Goal: Find specific page/section: Find specific page/section

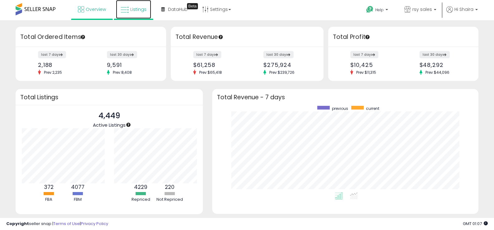
click at [131, 7] on span "Listings" at bounding box center [138, 9] width 16 height 6
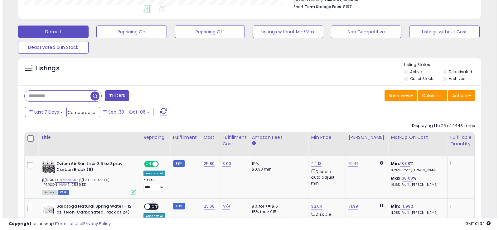
scroll to position [142, 0]
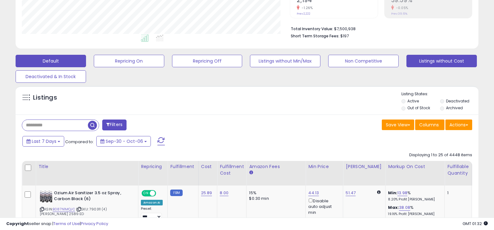
click at [422, 60] on button "Listings without Cost" at bounding box center [442, 61] width 70 height 12
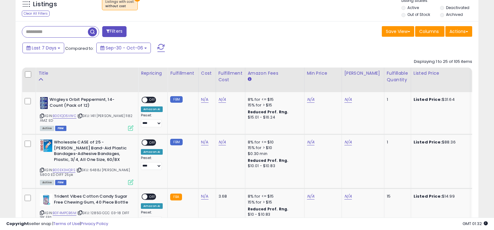
scroll to position [280, 0]
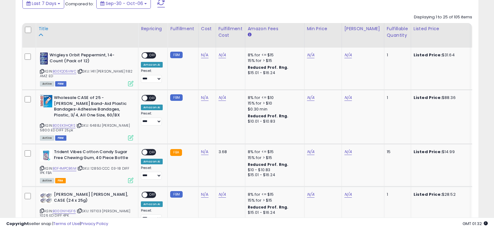
click at [42, 29] on div "Title" at bounding box center [86, 29] width 97 height 7
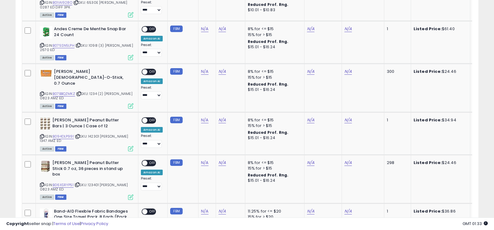
scroll to position [1270, 0]
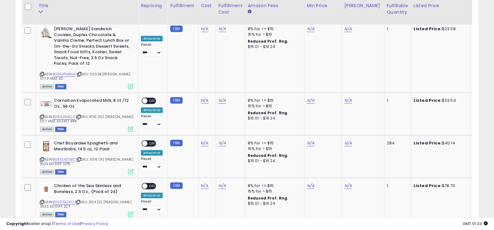
click at [426, 228] on link "3" at bounding box center [424, 233] width 11 height 11
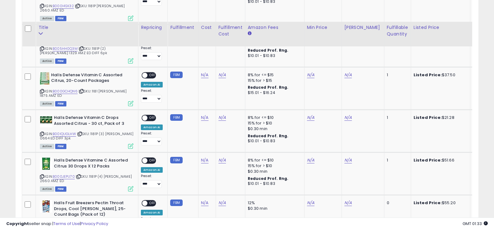
scroll to position [0, 0]
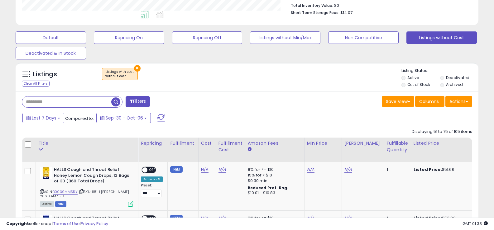
click at [75, 99] on input "text" at bounding box center [66, 102] width 89 height 11
type input "*****"
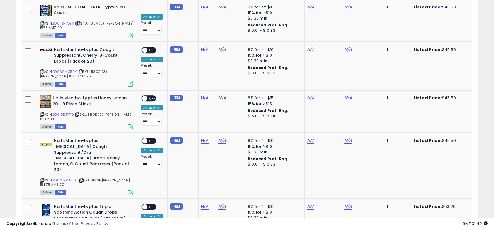
scroll to position [1271, 0]
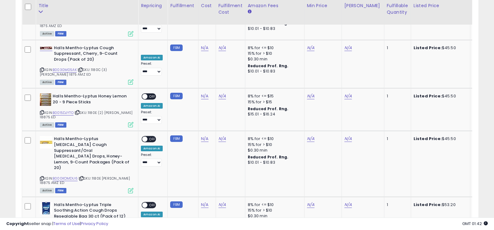
select select "**"
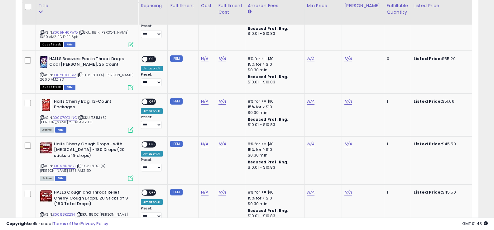
scroll to position [413, 0]
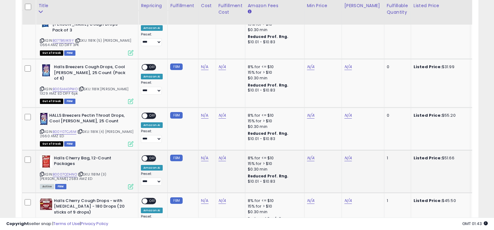
click at [96, 172] on span "| SKU: 1181M (3) [PERSON_NAME] 2583 AMZ ED" at bounding box center [73, 176] width 67 height 9
copy span "1181M"
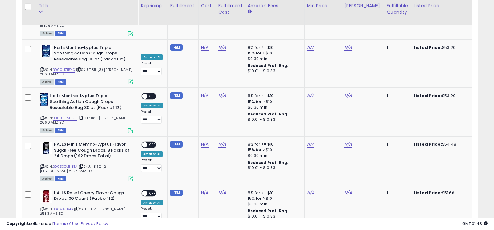
scroll to position [1446, 0]
